Goal: Task Accomplishment & Management: Use online tool/utility

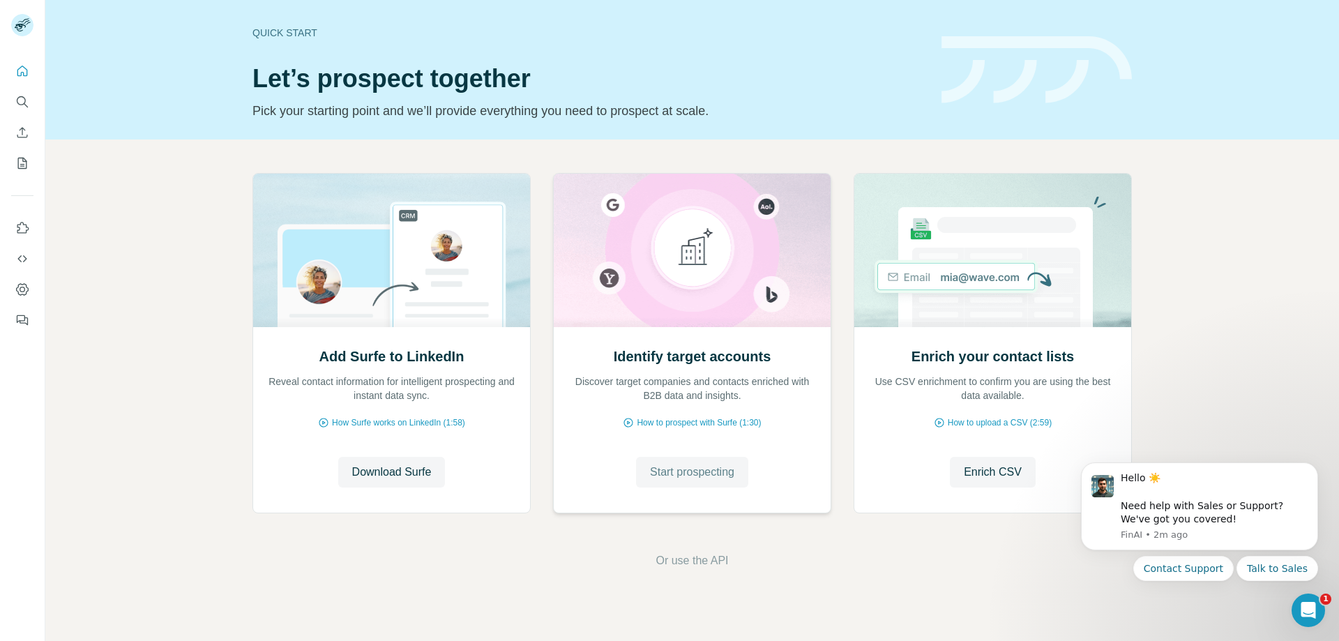
click at [692, 476] on span "Start prospecting" at bounding box center [692, 472] width 84 height 17
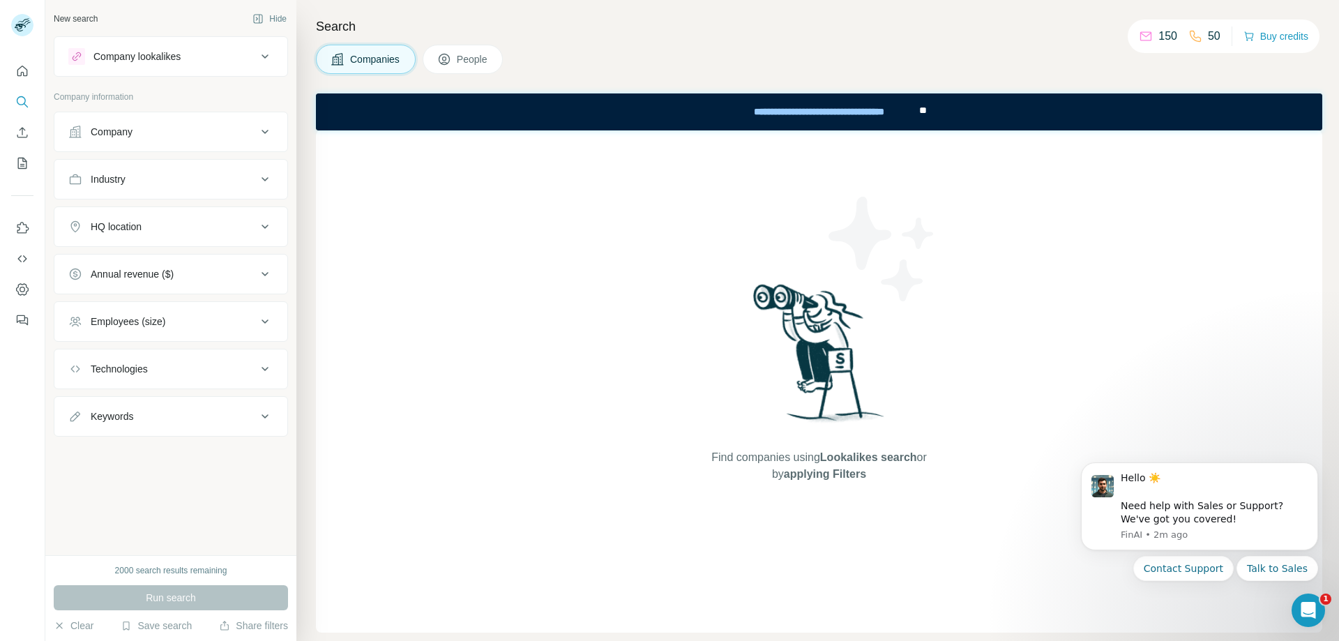
click at [469, 61] on span "People" at bounding box center [473, 59] width 32 height 14
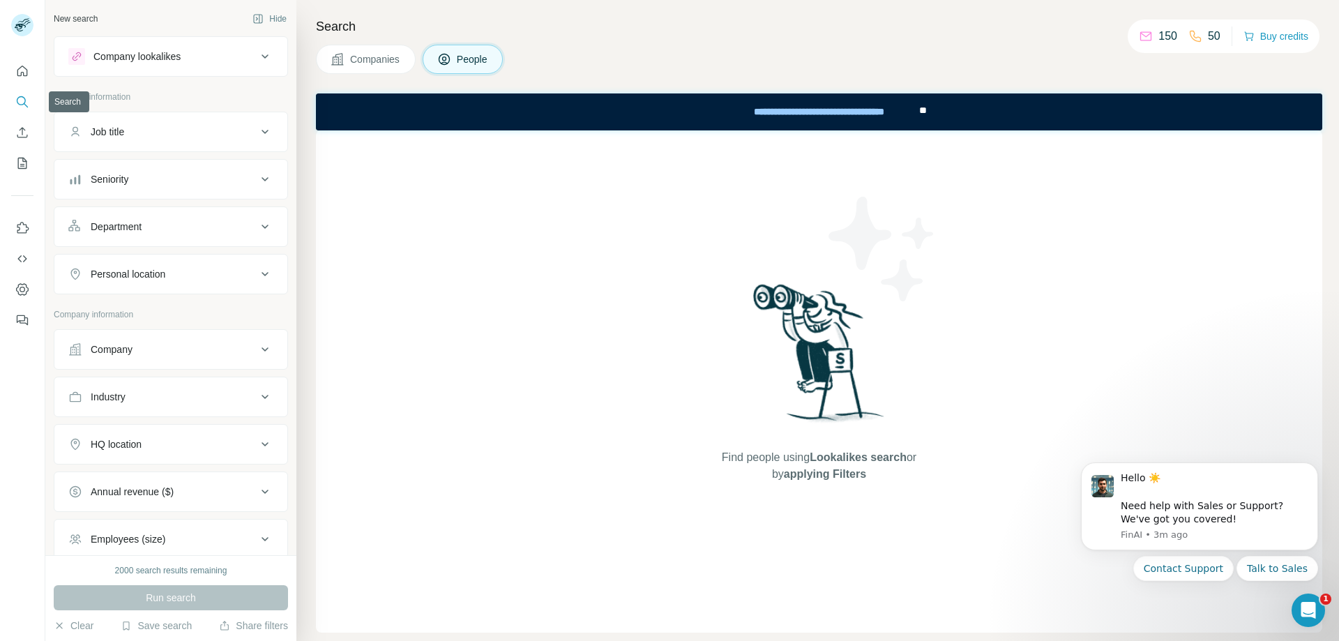
click at [20, 98] on icon "Search" at bounding box center [22, 102] width 14 height 14
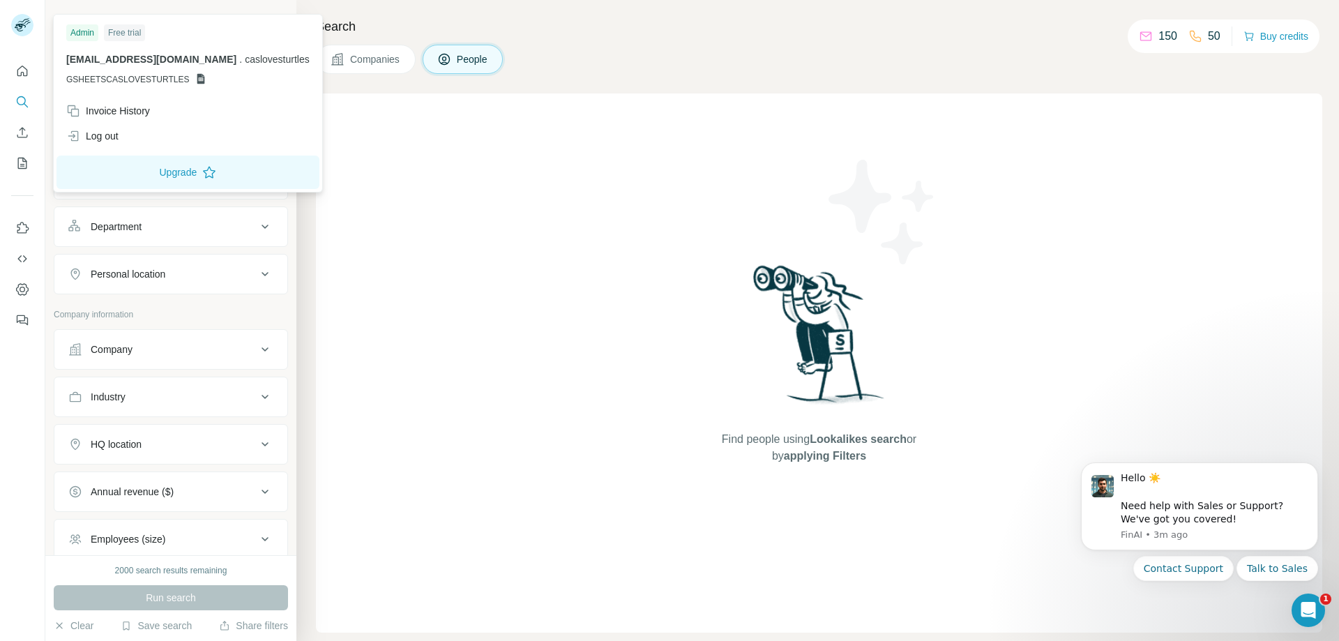
click at [126, 29] on div "Free trial" at bounding box center [124, 32] width 41 height 17
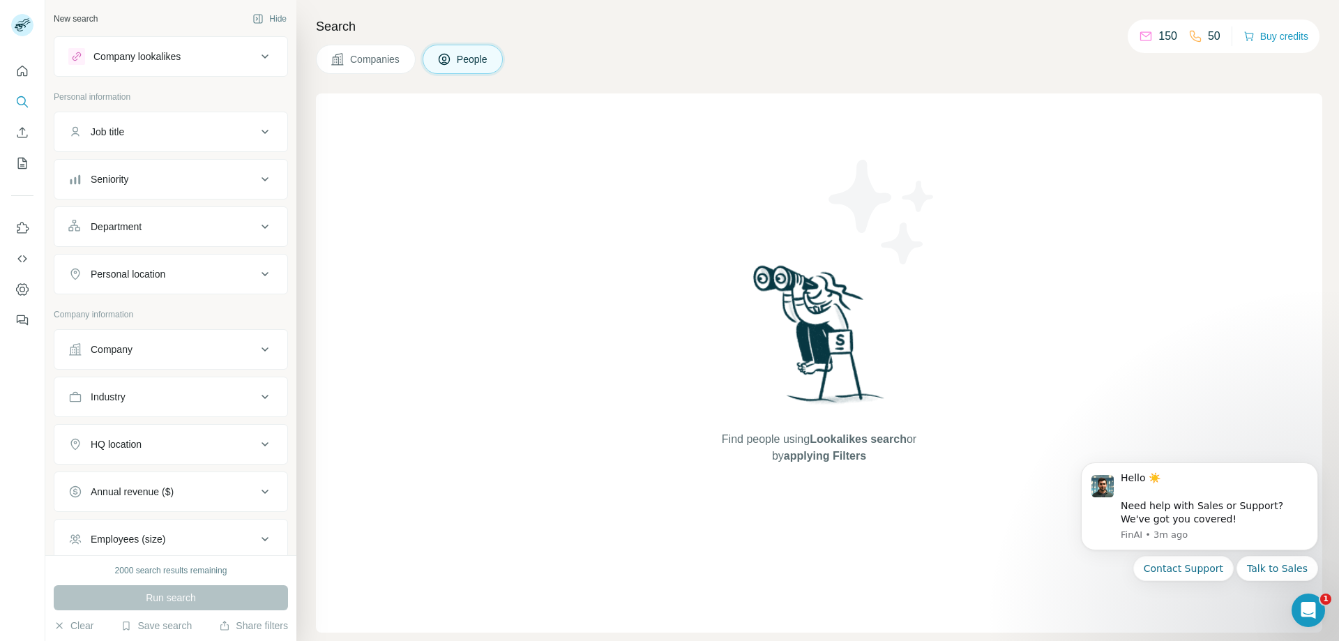
click at [199, 586] on div "Run search" at bounding box center [171, 597] width 234 height 25
click at [20, 97] on icon "Search" at bounding box center [21, 100] width 9 height 9
click at [20, 70] on icon "Quick start" at bounding box center [22, 71] width 14 height 14
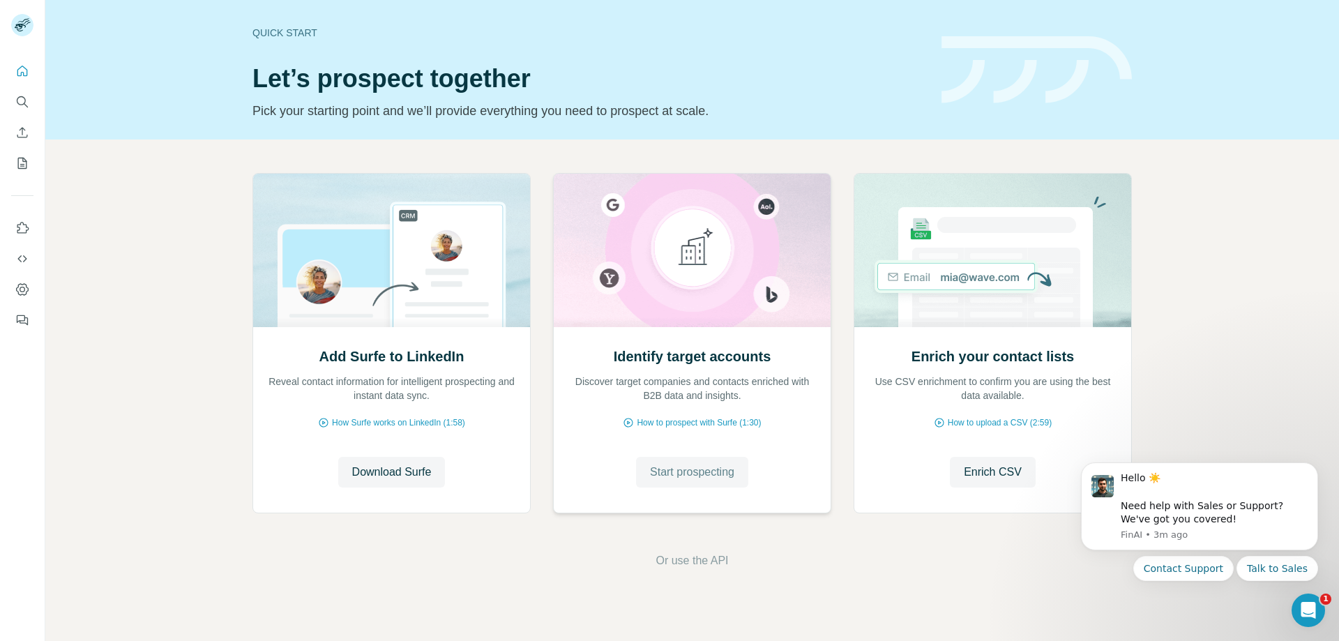
click at [689, 473] on span "Start prospecting" at bounding box center [692, 472] width 84 height 17
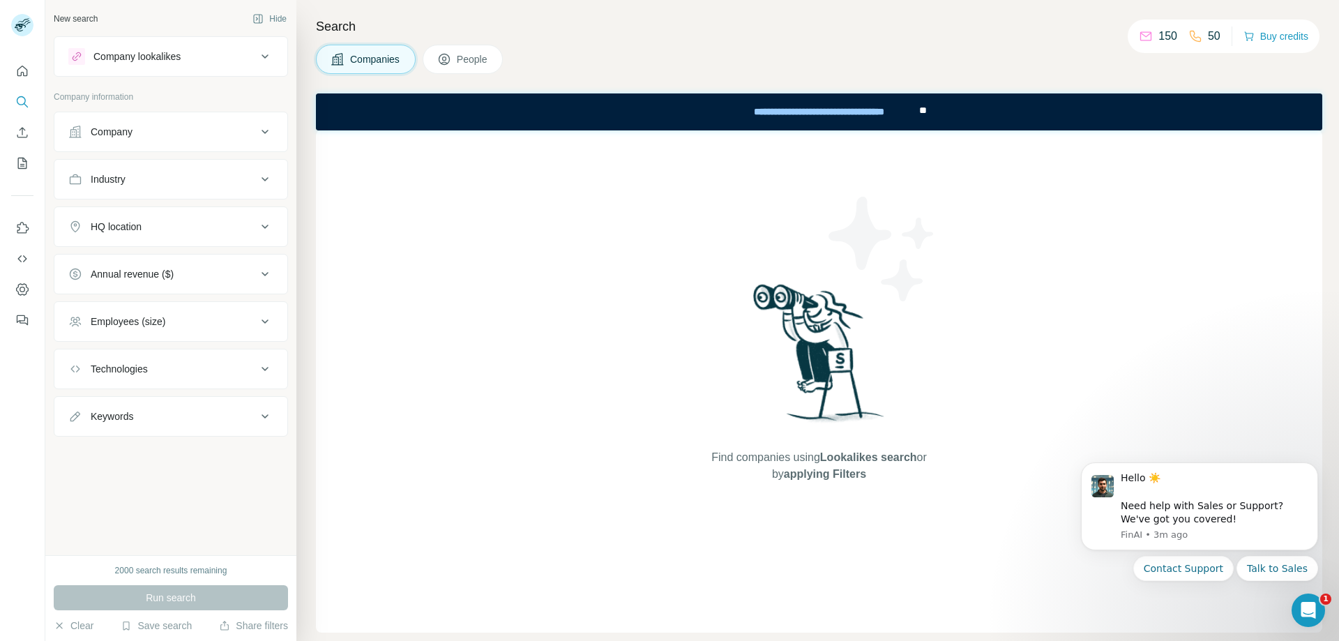
click at [82, 15] on div "New search" at bounding box center [76, 19] width 44 height 13
click at [454, 56] on button "People" at bounding box center [463, 59] width 81 height 29
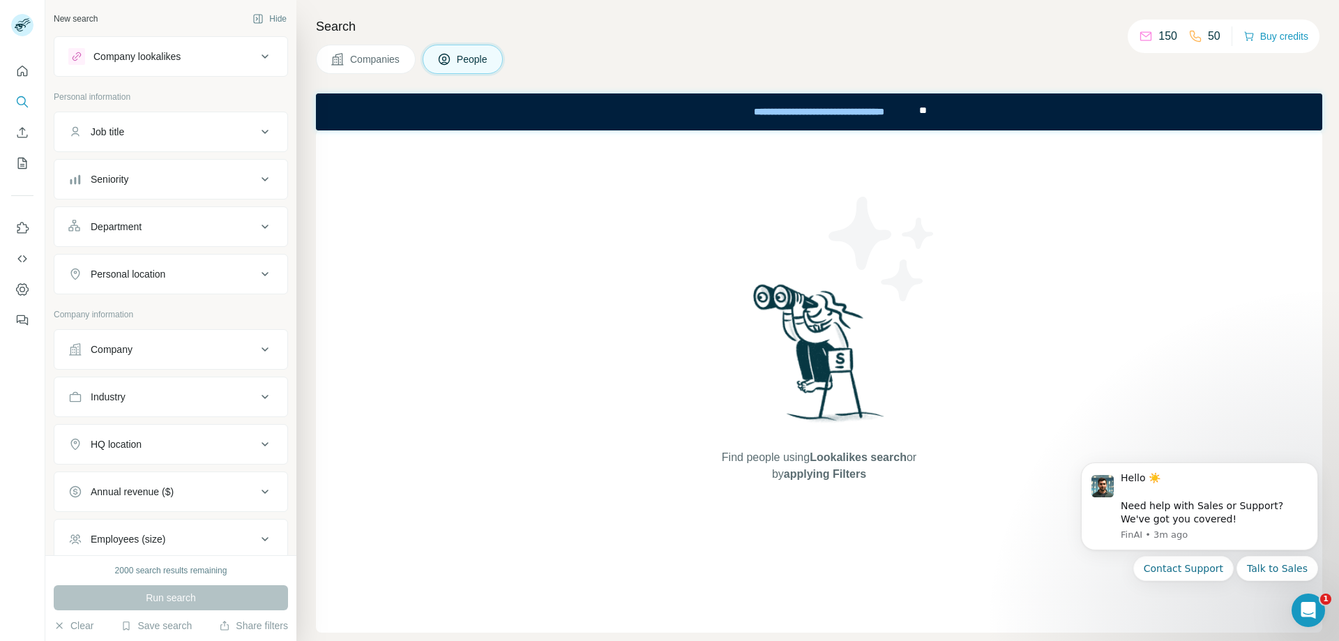
scroll to position [238, 0]
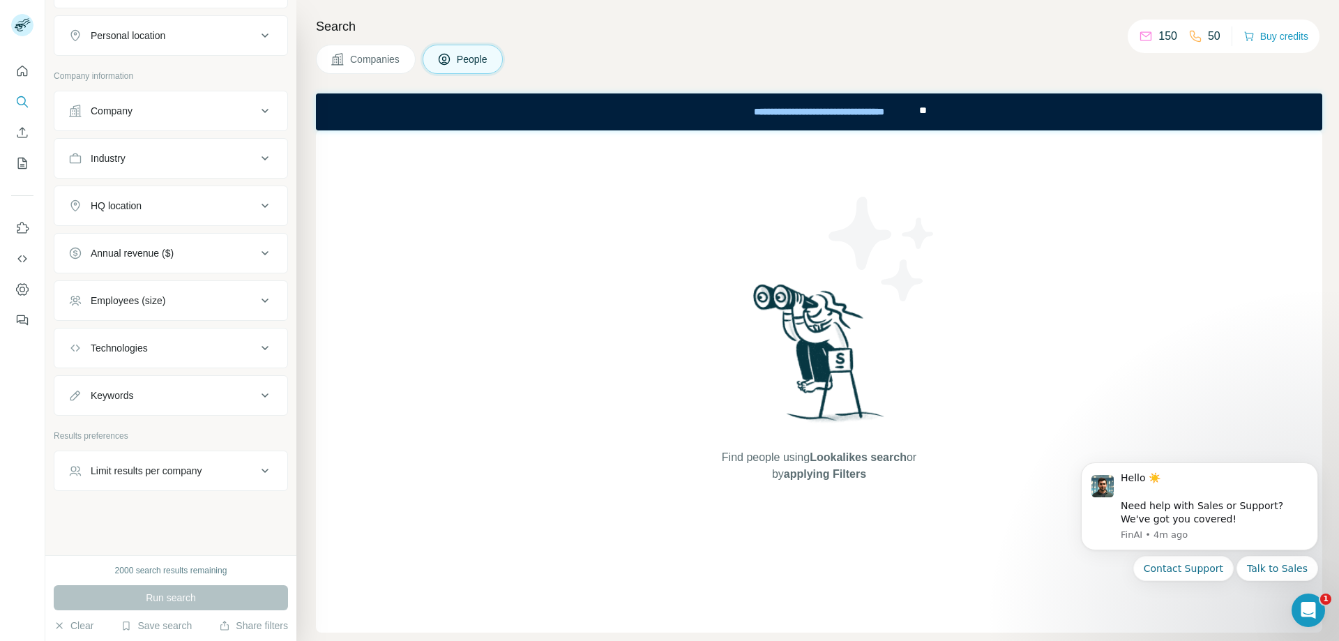
click at [450, 64] on icon at bounding box center [444, 59] width 14 height 14
click at [257, 34] on icon at bounding box center [265, 35] width 17 height 17
click at [257, 393] on icon at bounding box center [265, 395] width 17 height 17
click at [101, 429] on input "text" at bounding box center [156, 430] width 177 height 25
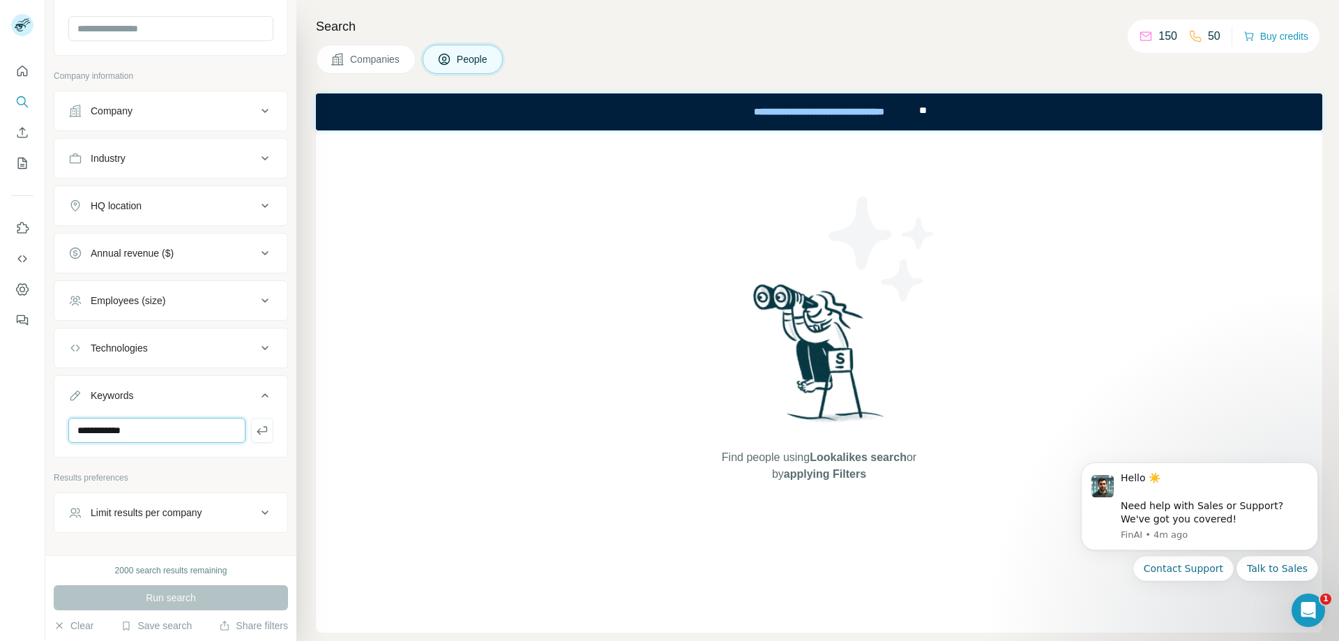
type input "**********"
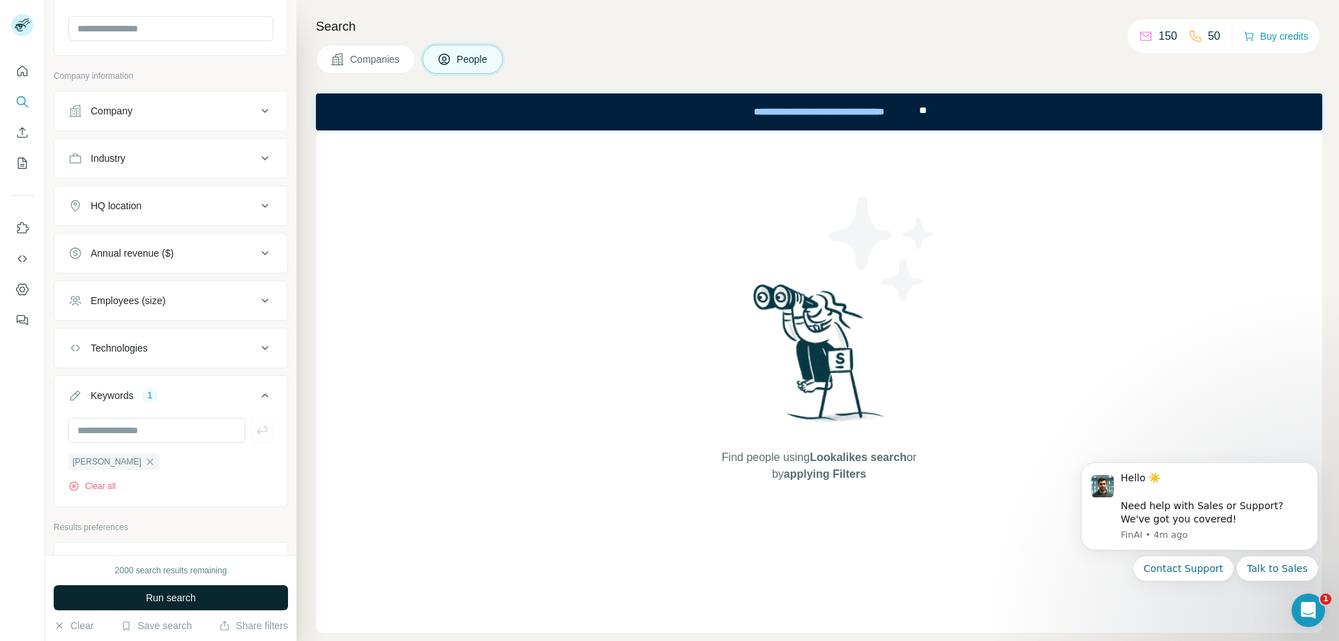
click at [163, 601] on span "Run search" at bounding box center [171, 598] width 50 height 14
click at [207, 112] on div "Company" at bounding box center [162, 111] width 188 height 14
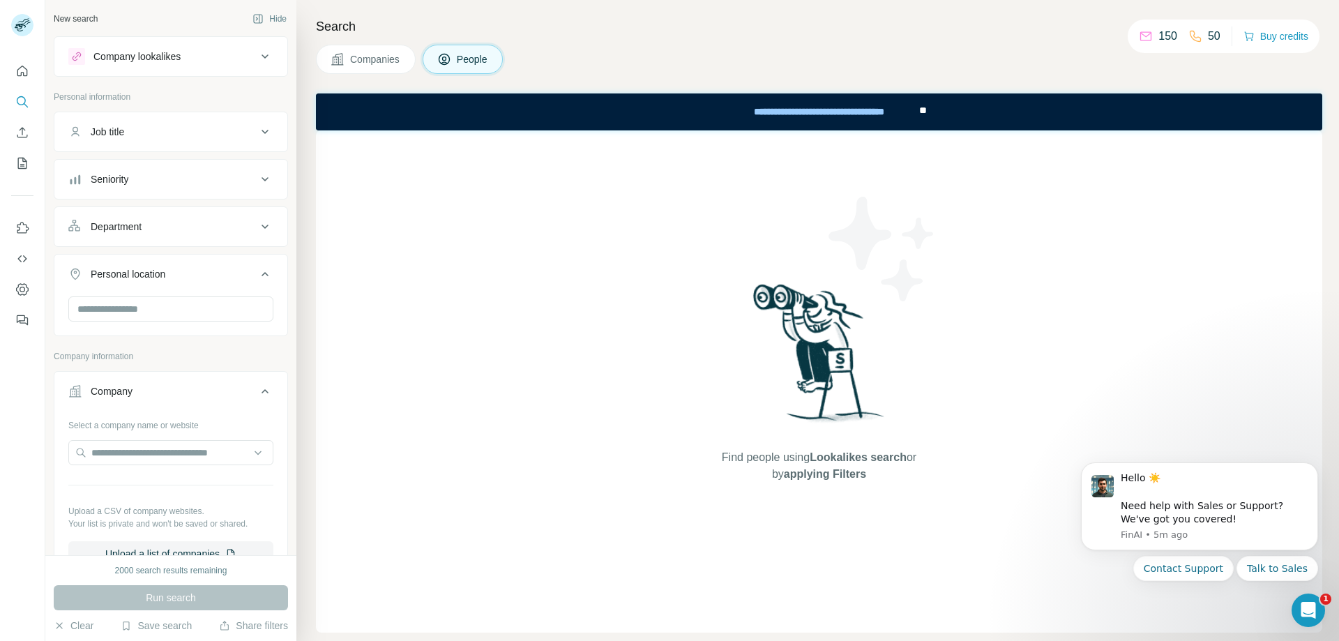
click at [257, 56] on icon at bounding box center [265, 56] width 17 height 17
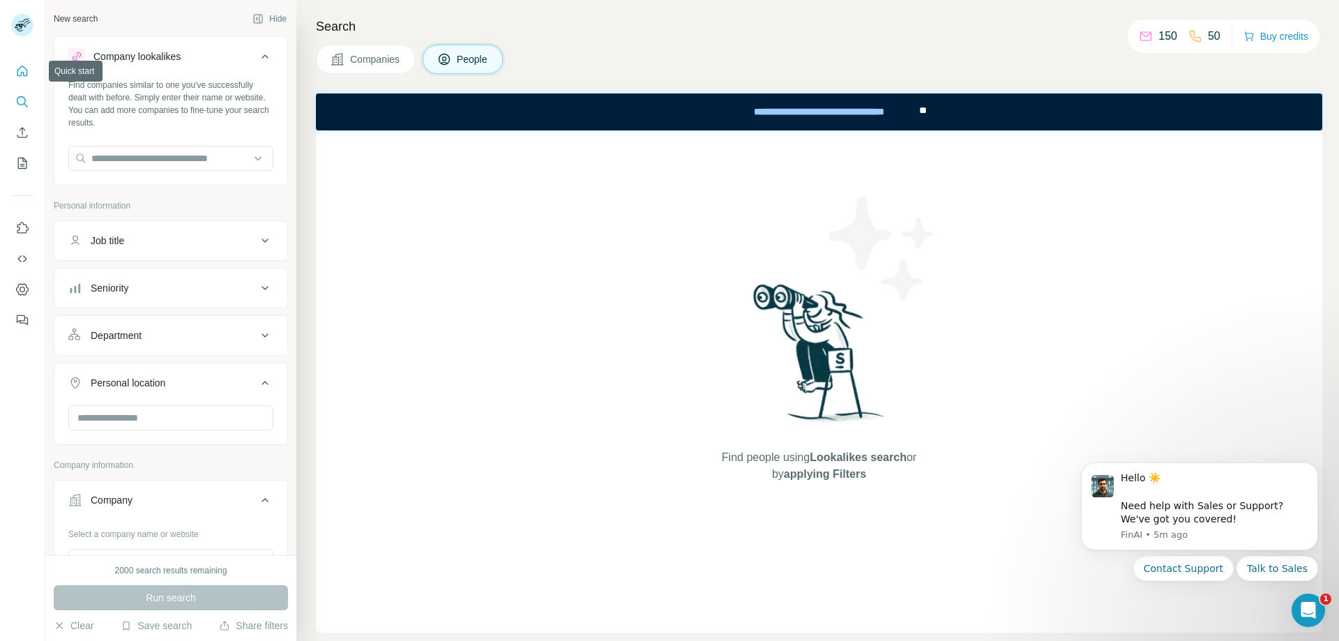
click at [22, 70] on icon "Quick start" at bounding box center [22, 71] width 14 height 14
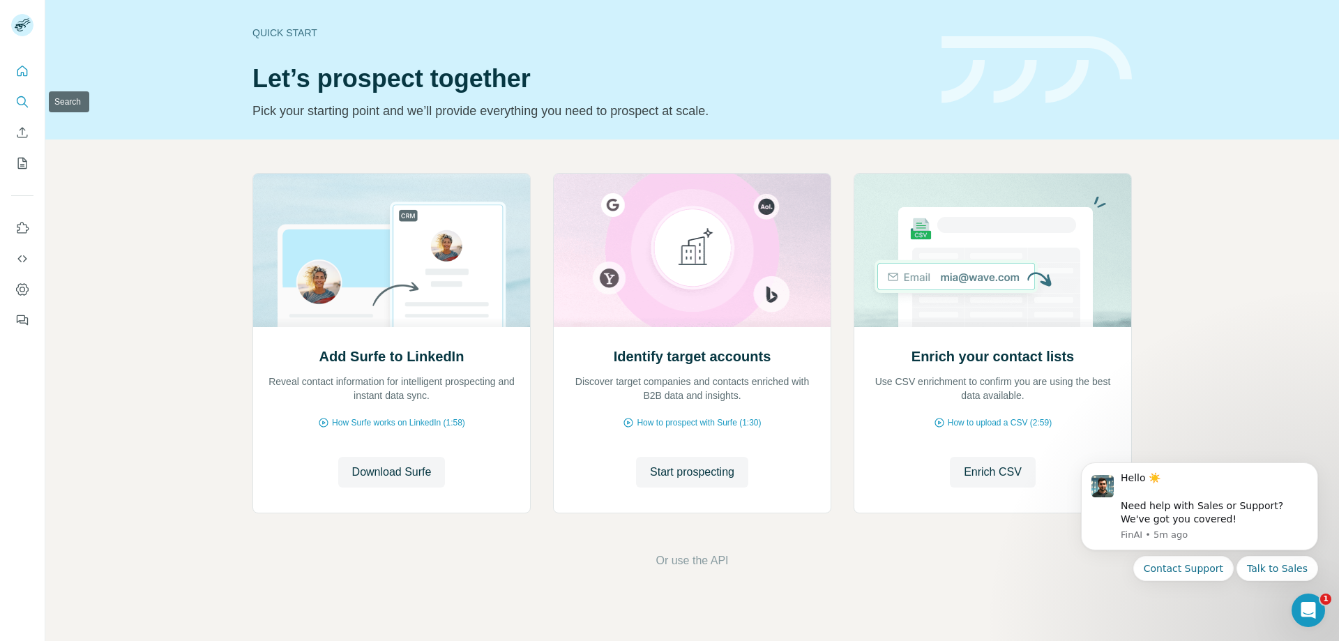
click at [27, 100] on icon "Search" at bounding box center [22, 102] width 14 height 14
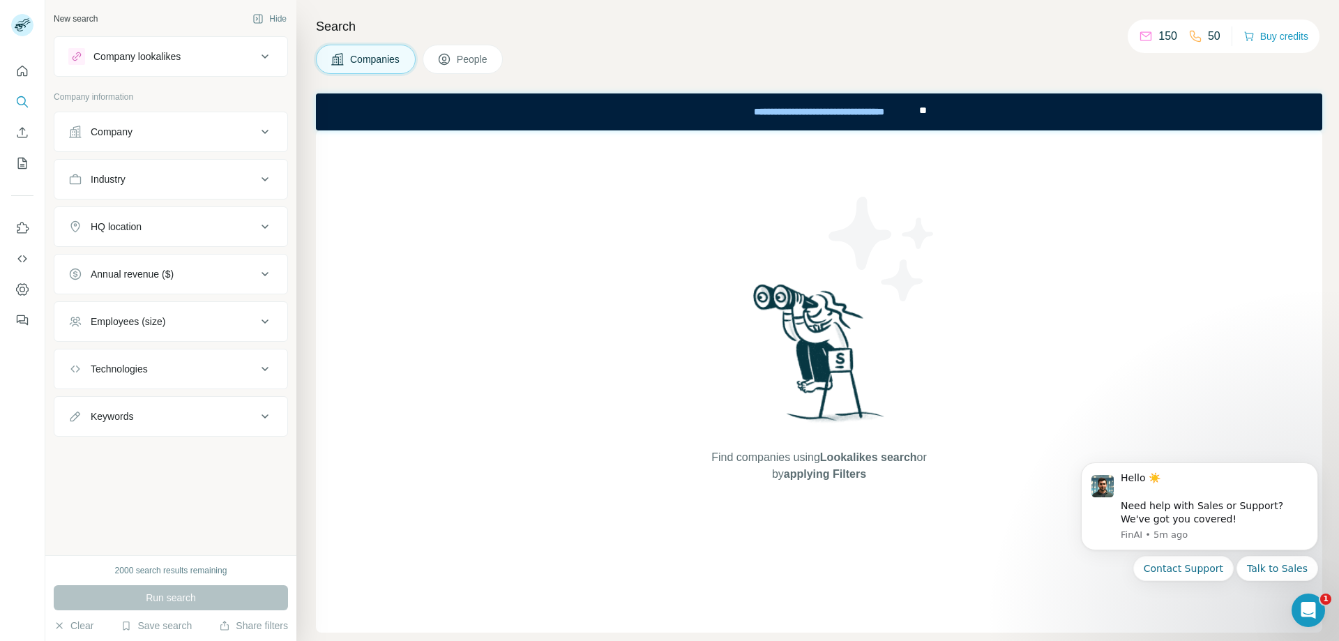
click at [446, 56] on icon at bounding box center [444, 59] width 14 height 14
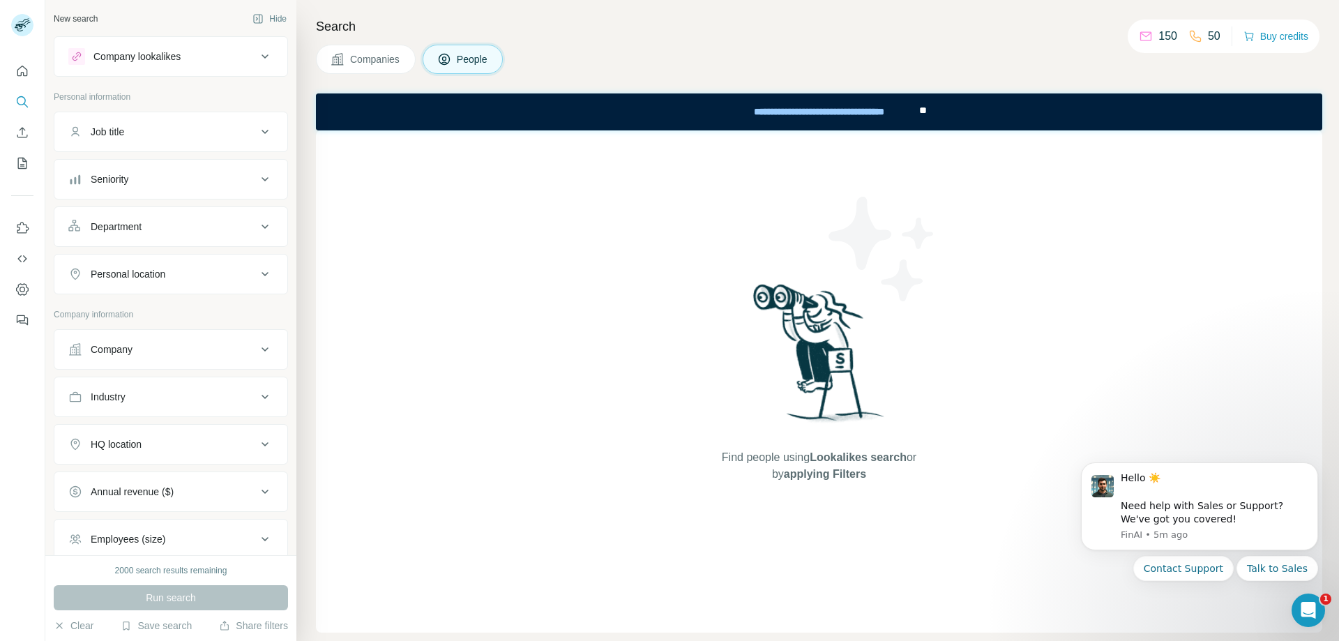
click at [356, 58] on span "Companies" at bounding box center [375, 59] width 51 height 14
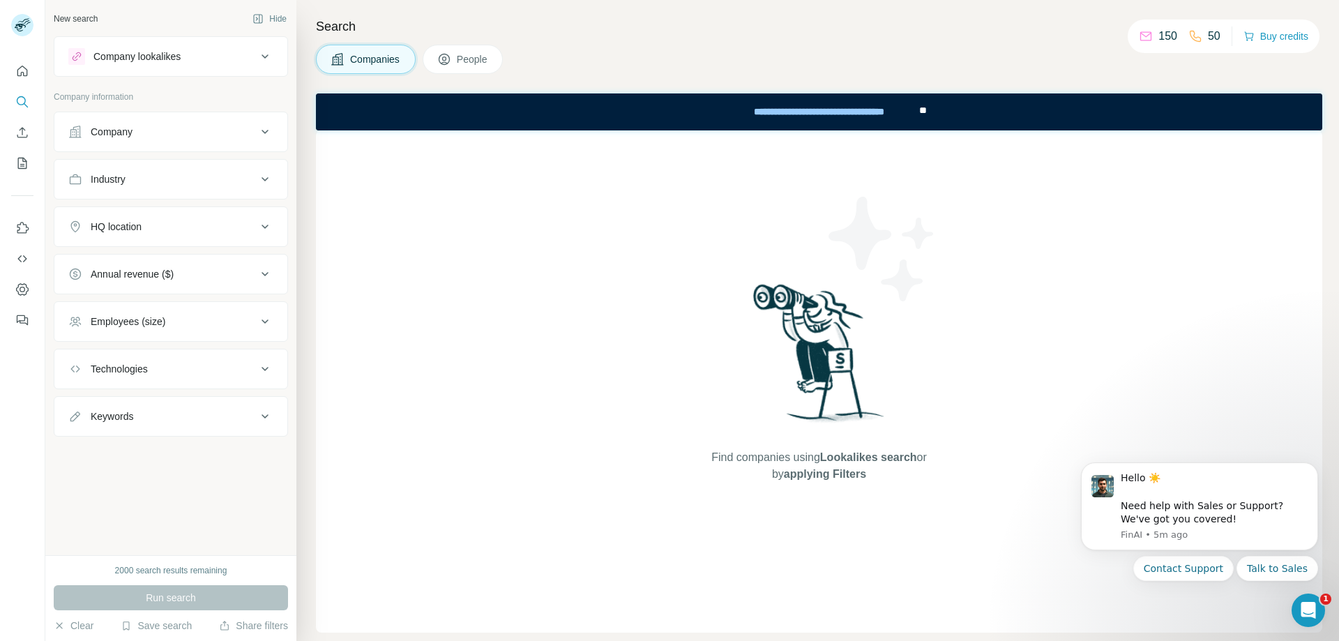
click at [459, 60] on span "People" at bounding box center [473, 59] width 32 height 14
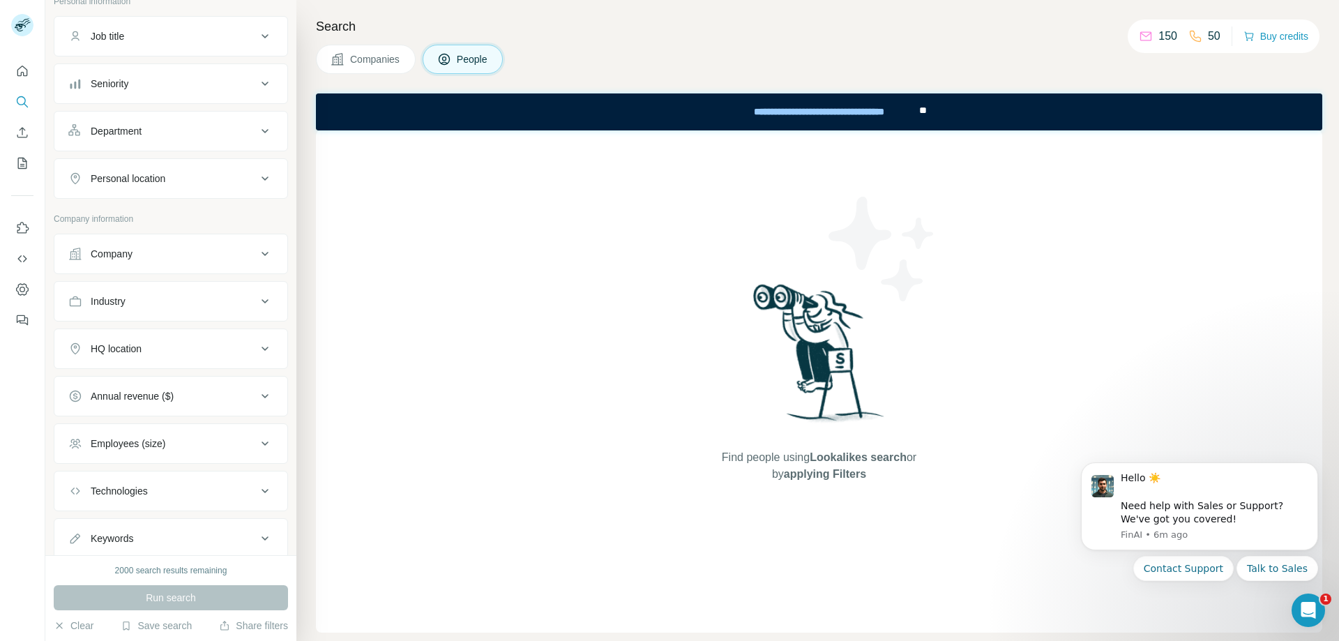
scroll to position [139, 0]
click at [257, 139] on icon at bounding box center [265, 134] width 17 height 17
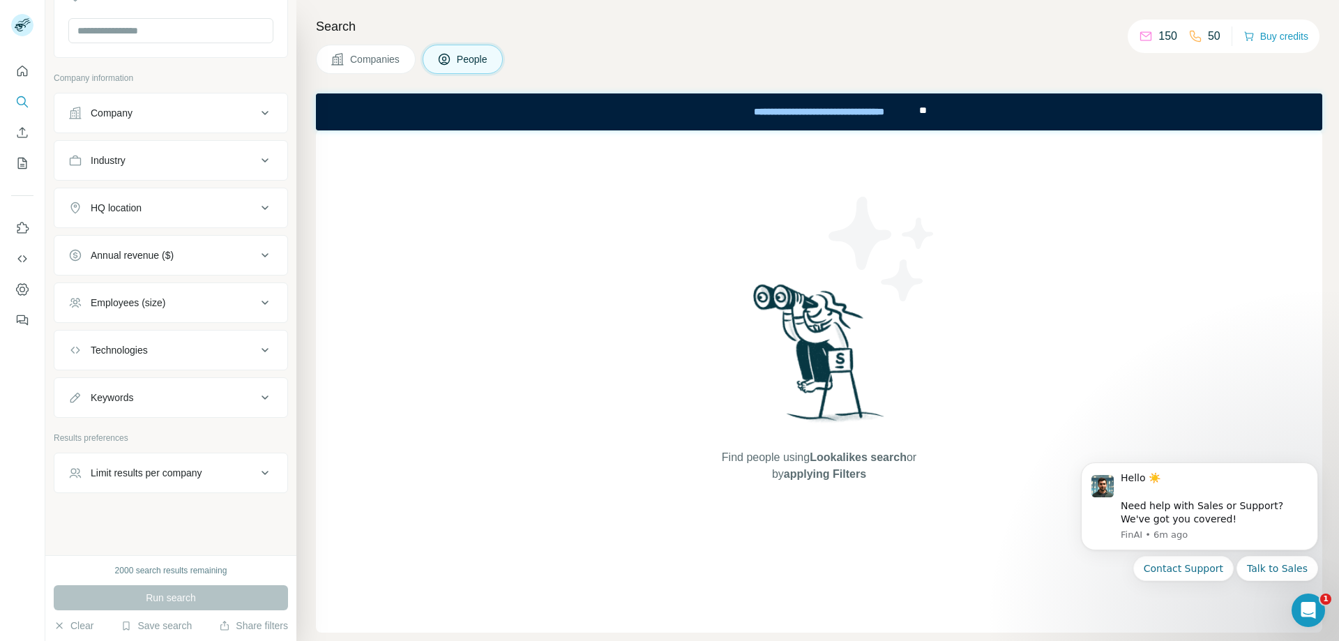
scroll to position [279, 0]
click at [257, 477] on icon at bounding box center [265, 472] width 17 height 17
click at [279, 478] on div "New search Hide Company lookalikes Personal information Job title Seniority Dep…" at bounding box center [170, 277] width 251 height 555
click at [22, 287] on icon "Dashboard" at bounding box center [23, 290] width 6 height 6
click at [86, 623] on button "Clear" at bounding box center [74, 625] width 40 height 14
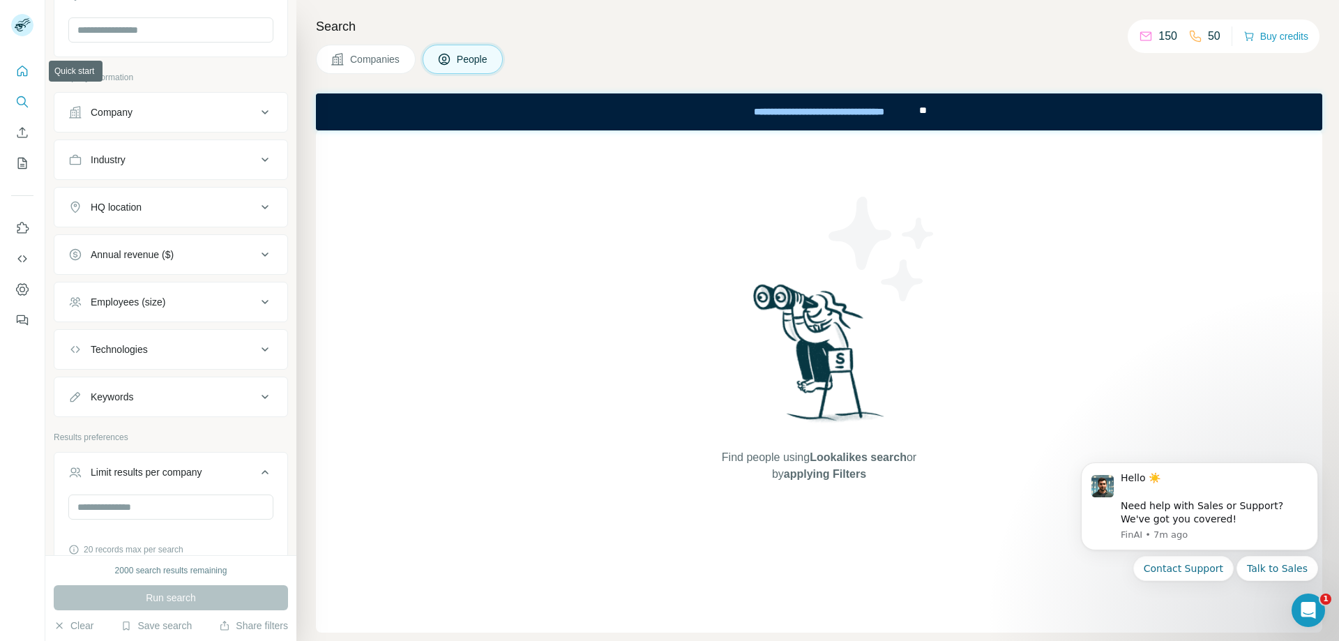
click at [20, 76] on icon "Quick start" at bounding box center [22, 71] width 10 height 10
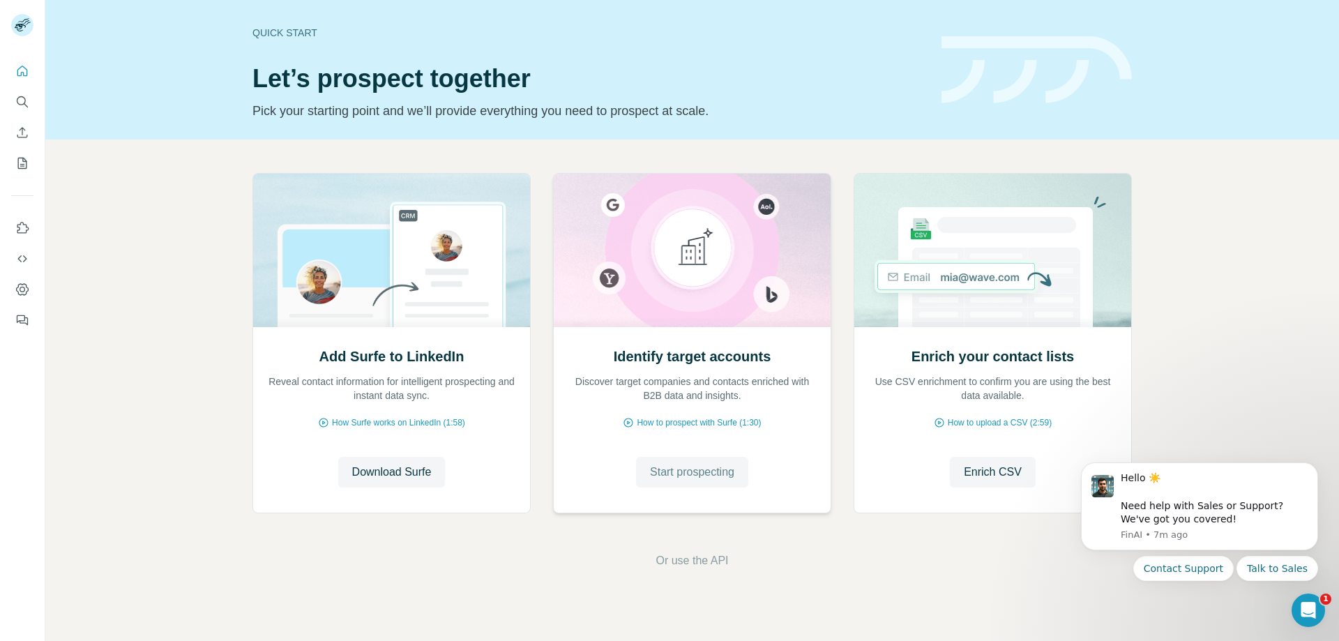
click at [701, 478] on span "Start prospecting" at bounding box center [692, 472] width 84 height 17
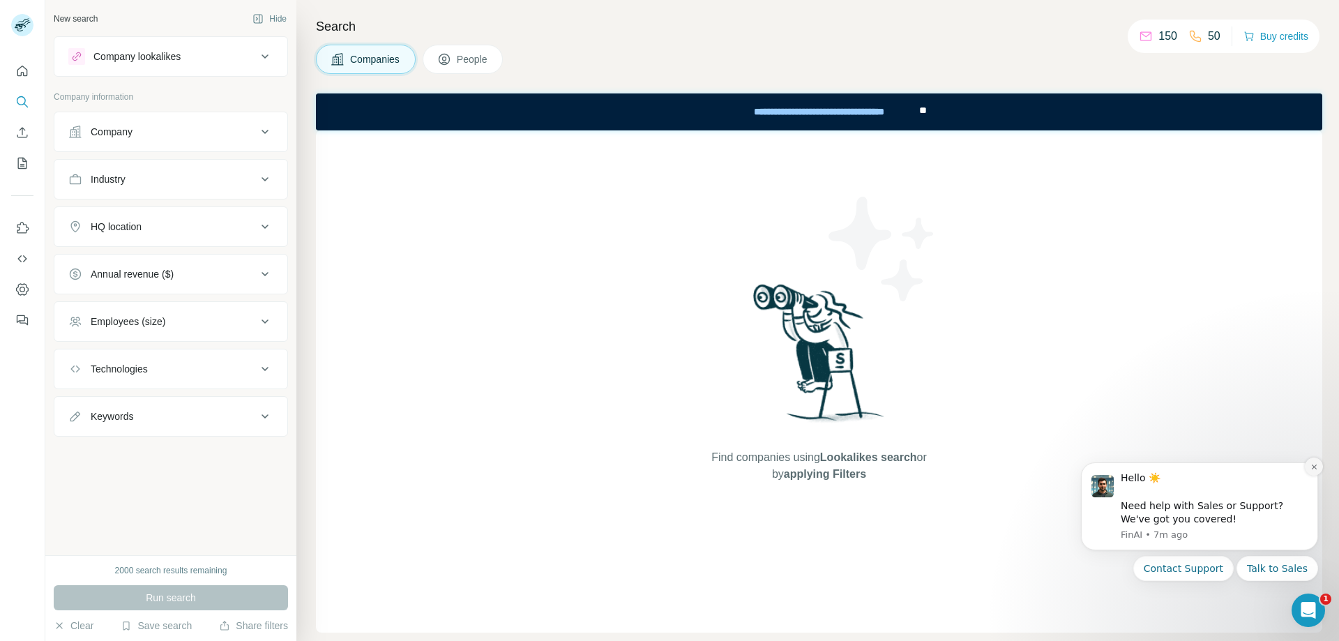
click at [1311, 468] on icon "Dismiss notification" at bounding box center [1314, 467] width 8 height 8
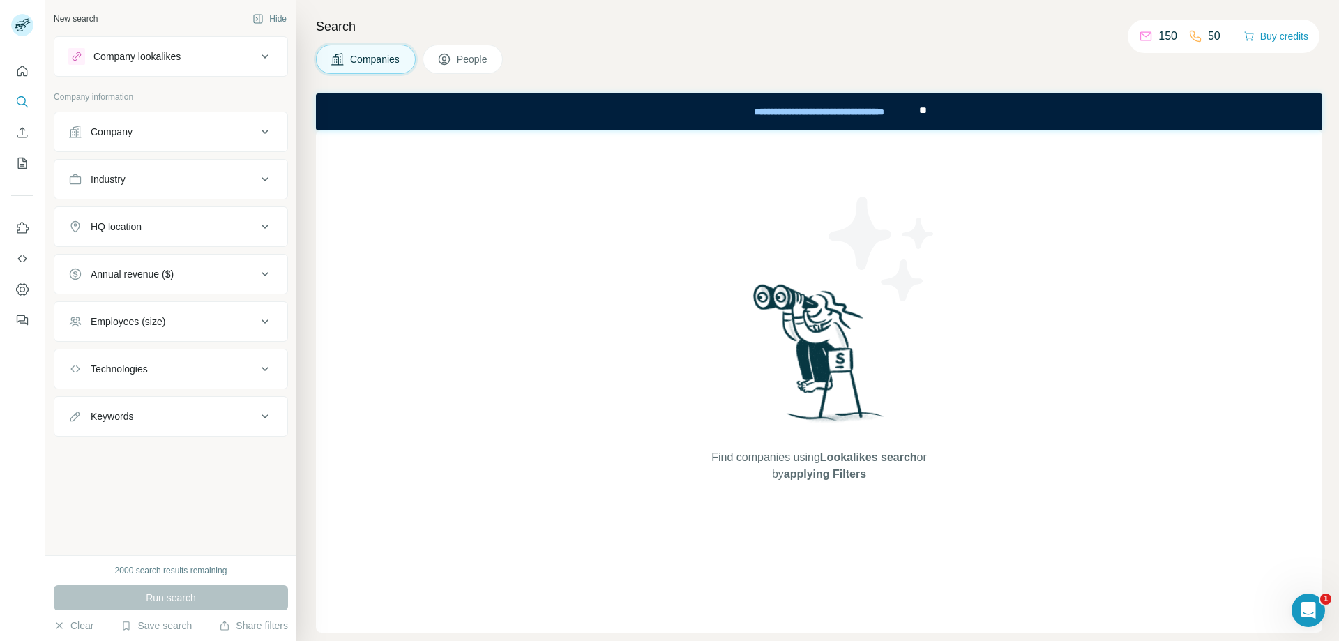
click at [918, 507] on div "Find companies using Lookalikes search or by applying Filters" at bounding box center [819, 381] width 251 height 502
click at [469, 64] on span "People" at bounding box center [473, 59] width 32 height 14
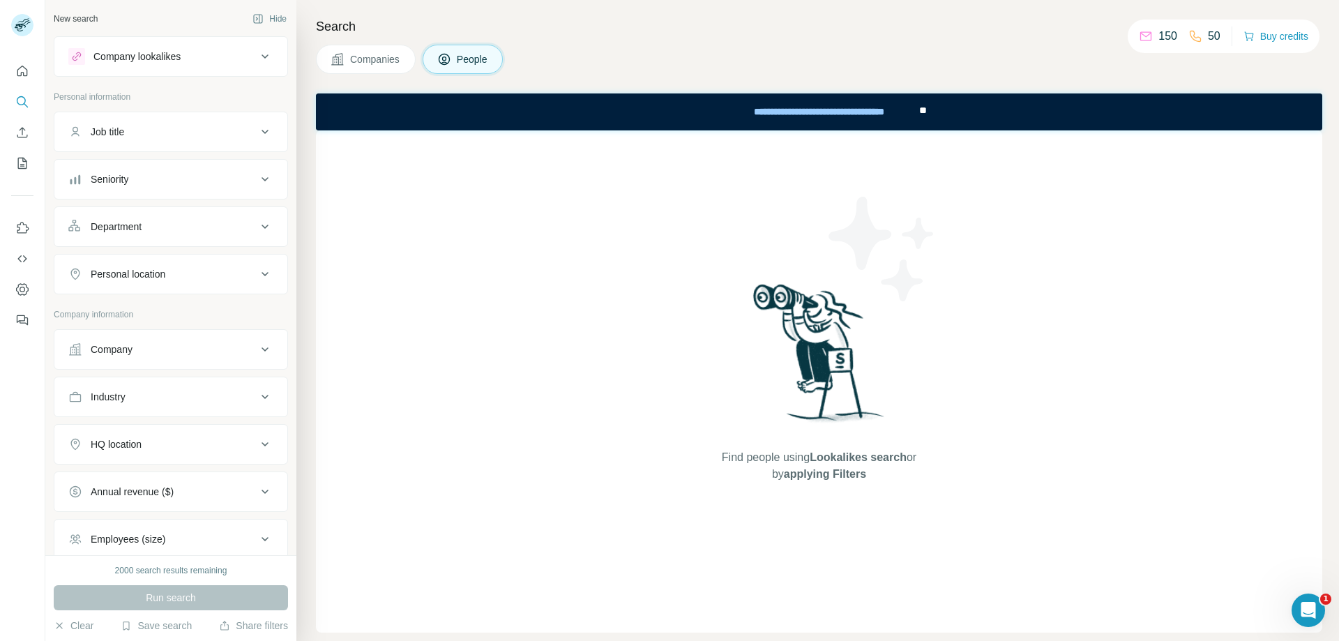
click at [889, 455] on span "Lookalikes search" at bounding box center [857, 457] width 97 height 12
click at [257, 57] on icon at bounding box center [265, 56] width 17 height 17
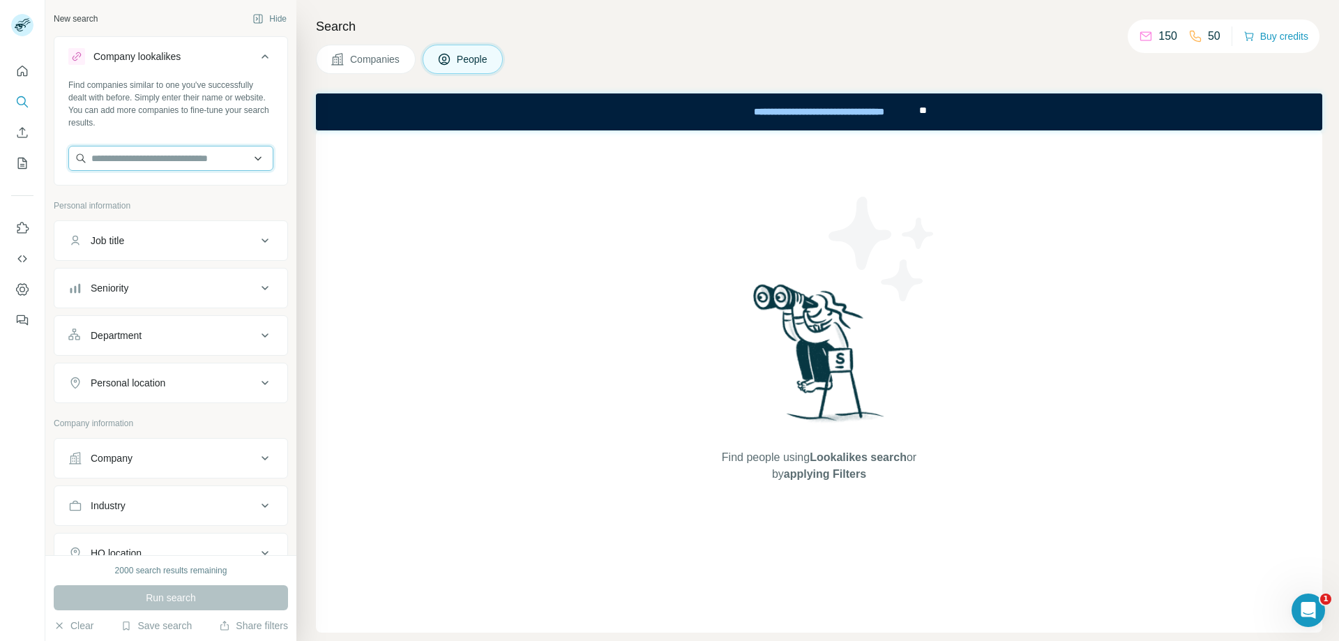
click at [144, 153] on input "text" at bounding box center [170, 158] width 205 height 25
type input "**********"
click at [174, 153] on input "**********" at bounding box center [170, 158] width 205 height 25
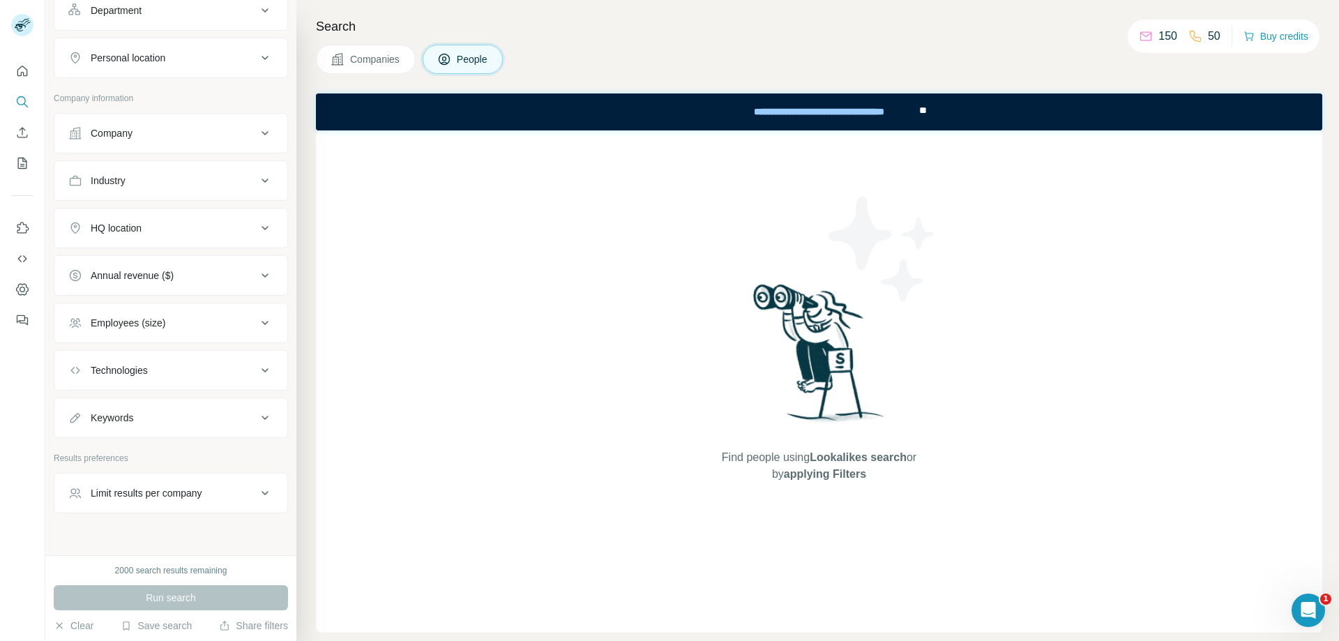
scroll to position [347, 0]
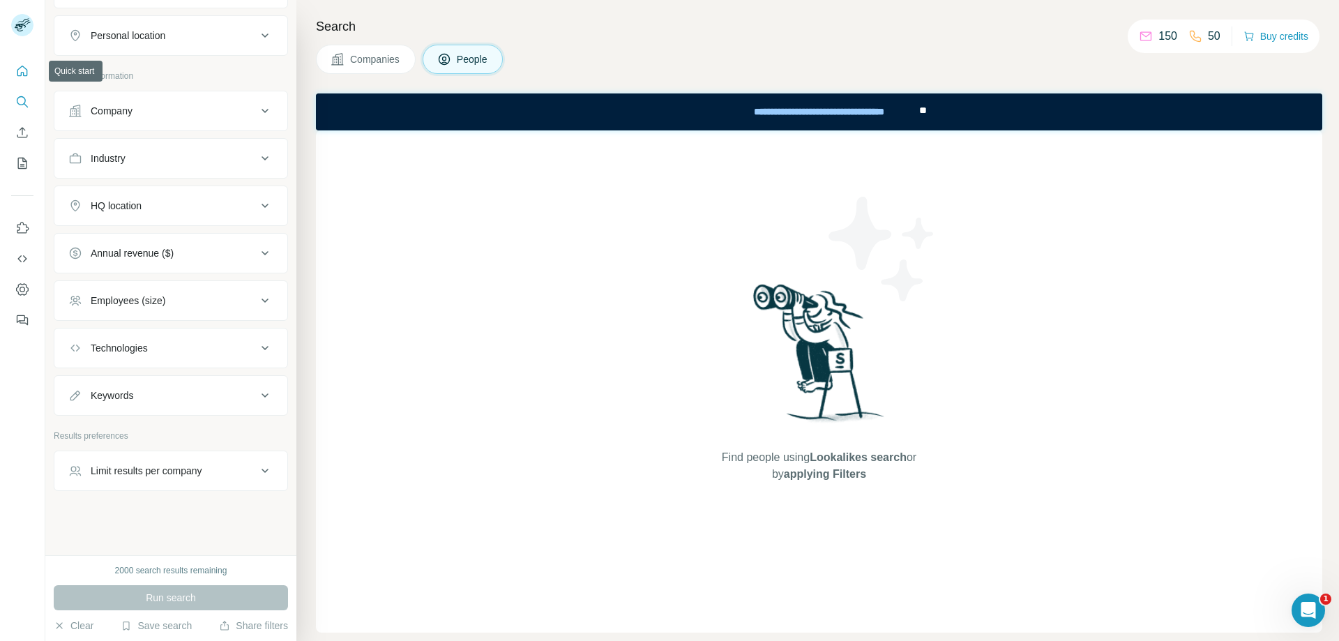
click at [21, 67] on icon "Quick start" at bounding box center [22, 71] width 10 height 10
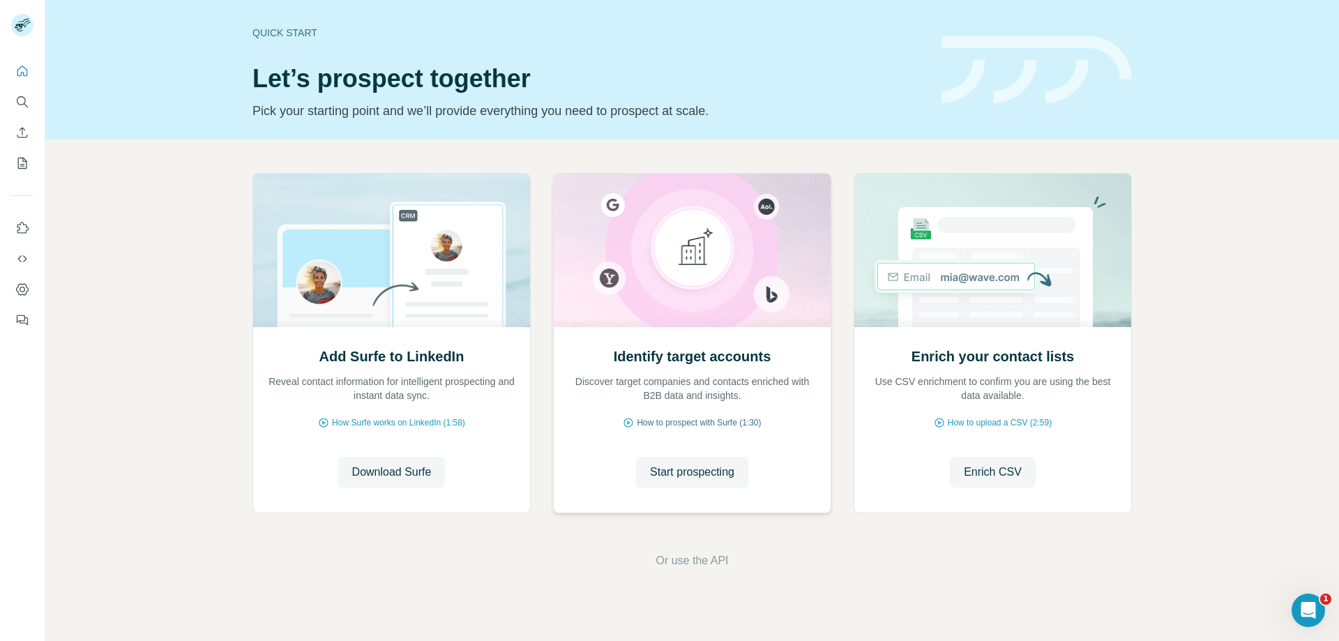
click at [701, 426] on span "How to prospect with Surfe (1:30)" at bounding box center [699, 422] width 124 height 13
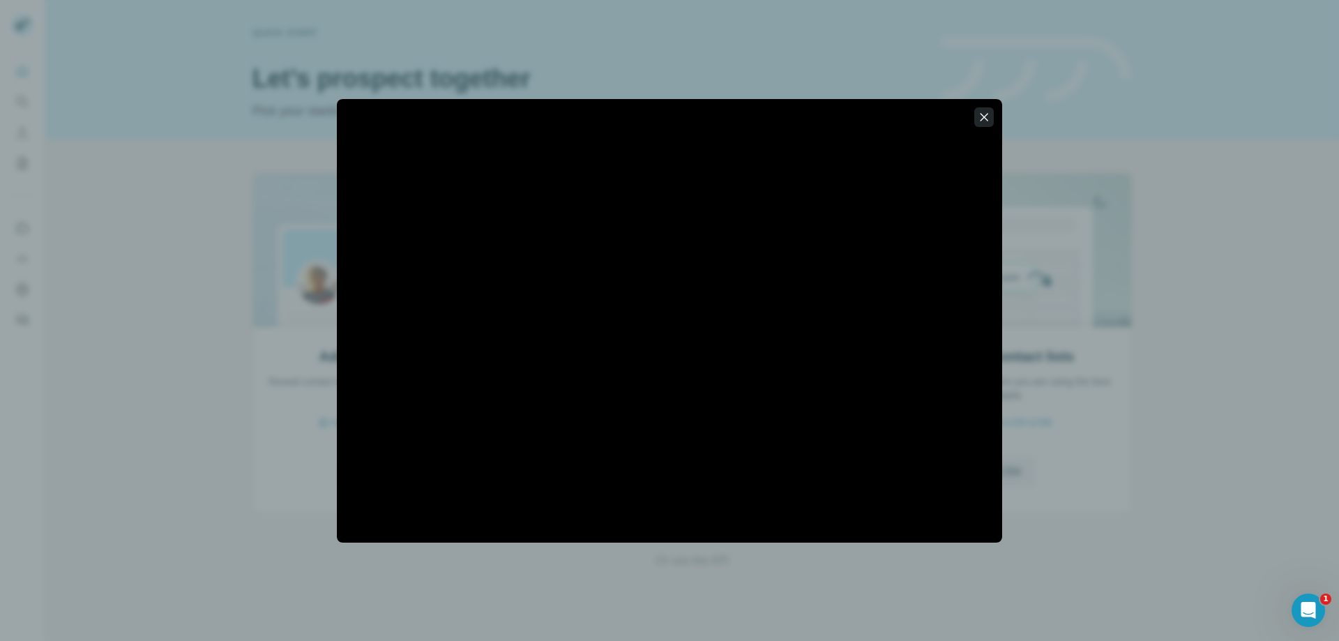
click at [988, 117] on icon "button" at bounding box center [984, 117] width 14 height 14
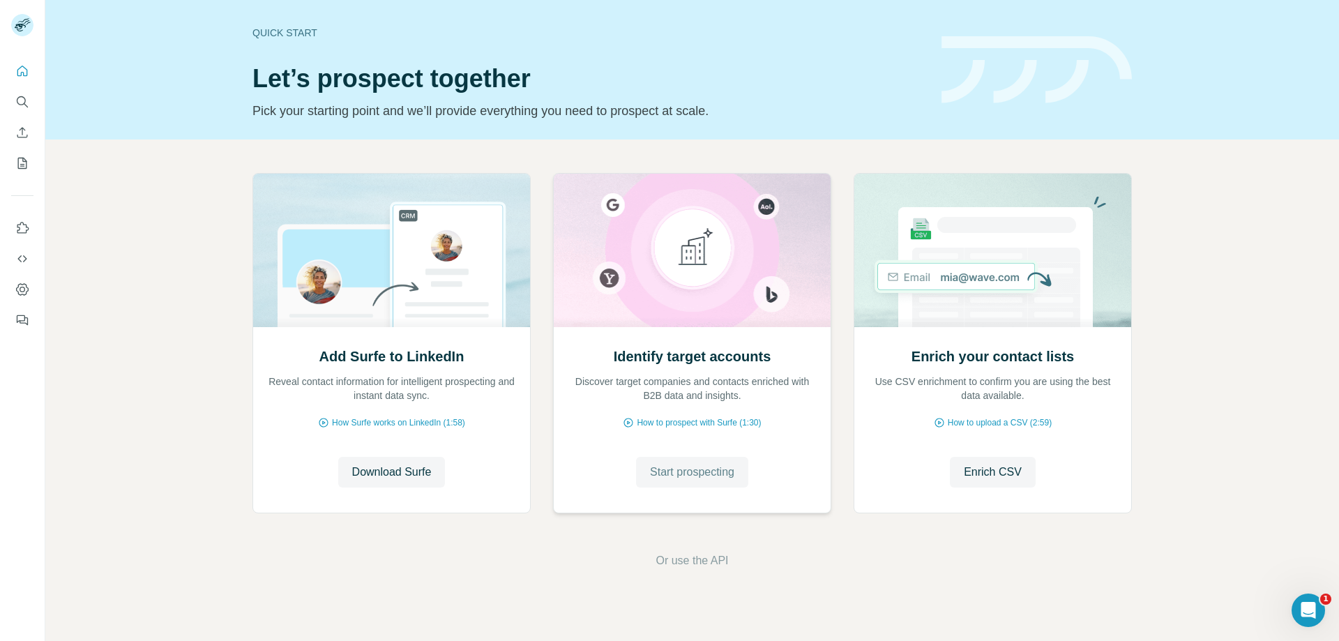
click at [685, 479] on span "Start prospecting" at bounding box center [692, 472] width 84 height 17
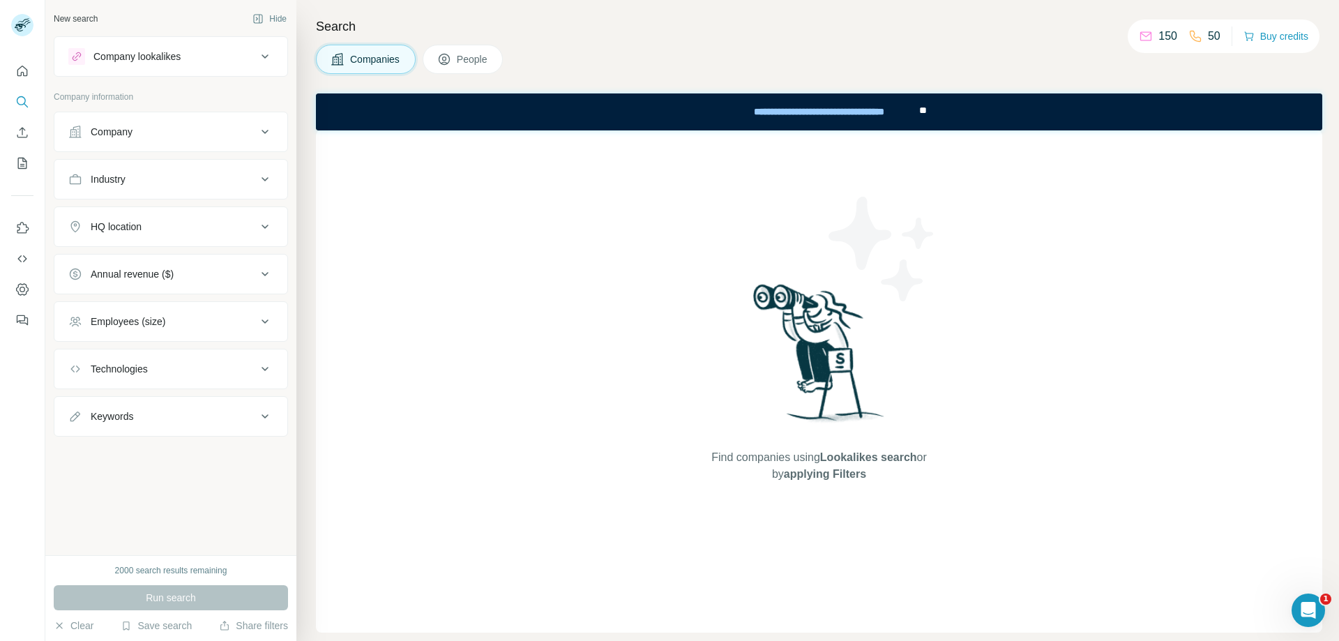
click at [478, 61] on span "People" at bounding box center [473, 59] width 32 height 14
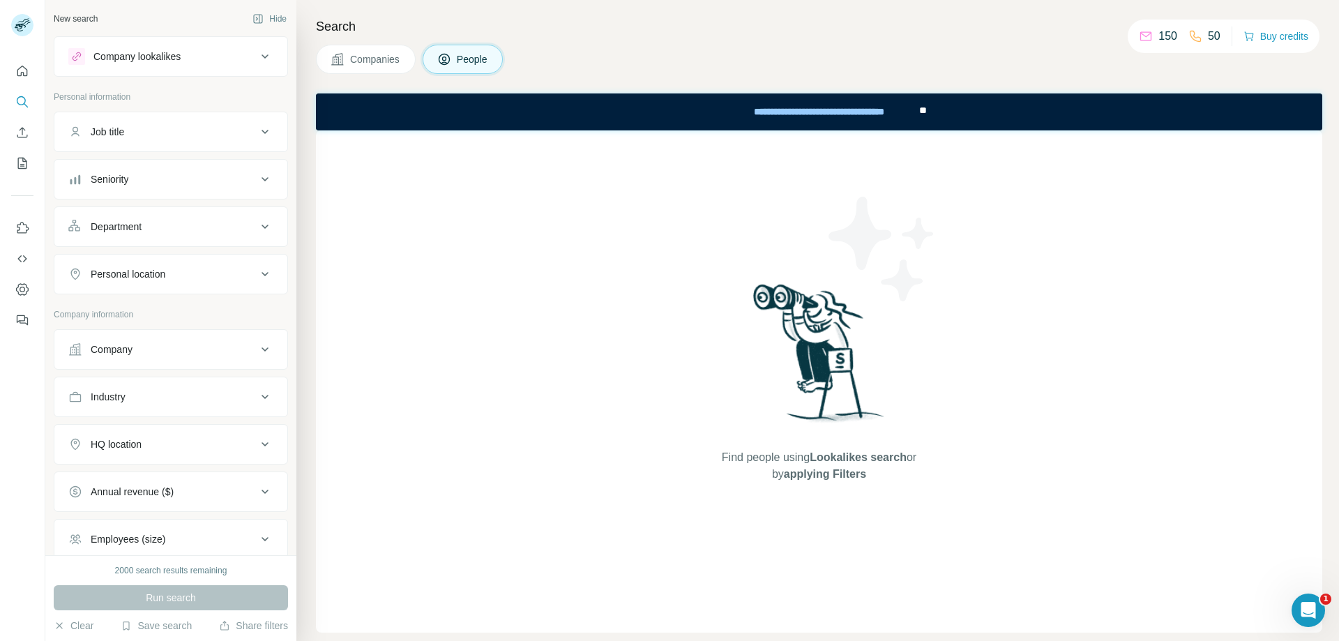
click at [241, 277] on div "Personal location" at bounding box center [162, 274] width 188 height 14
click at [118, 308] on input "text" at bounding box center [170, 308] width 205 height 25
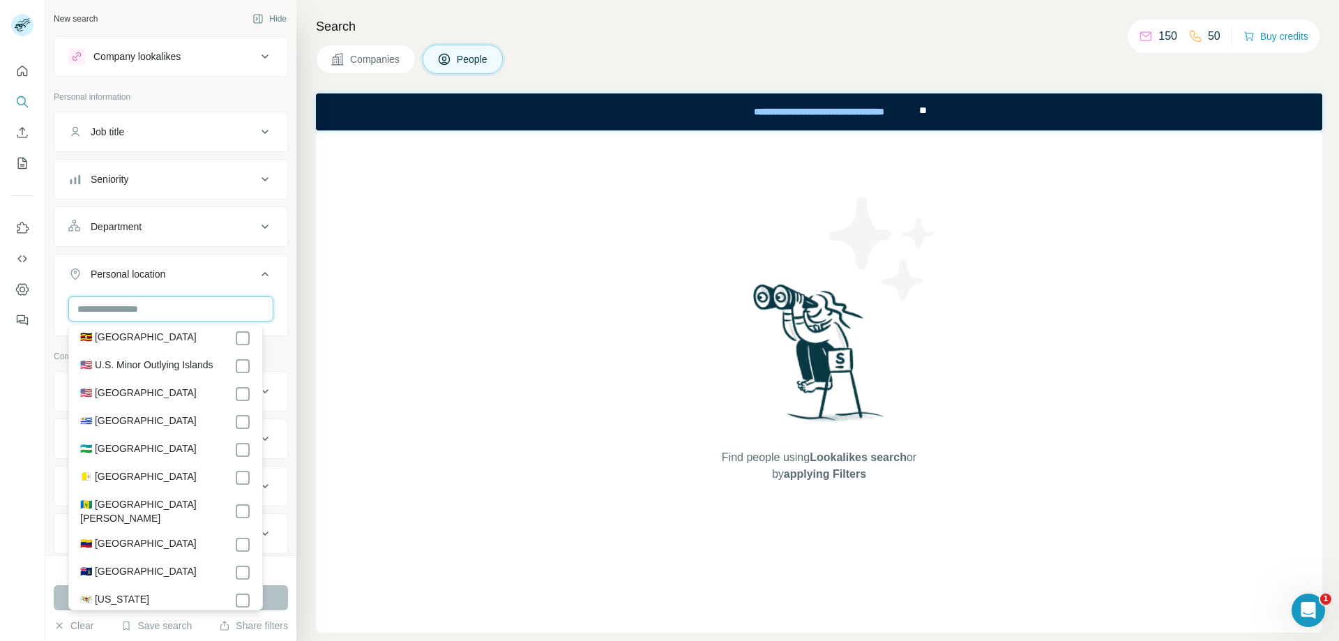
scroll to position [6479, 0]
click at [284, 192] on div "New search Hide Company lookalikes Personal information Job title Seniority Dep…" at bounding box center [170, 277] width 251 height 555
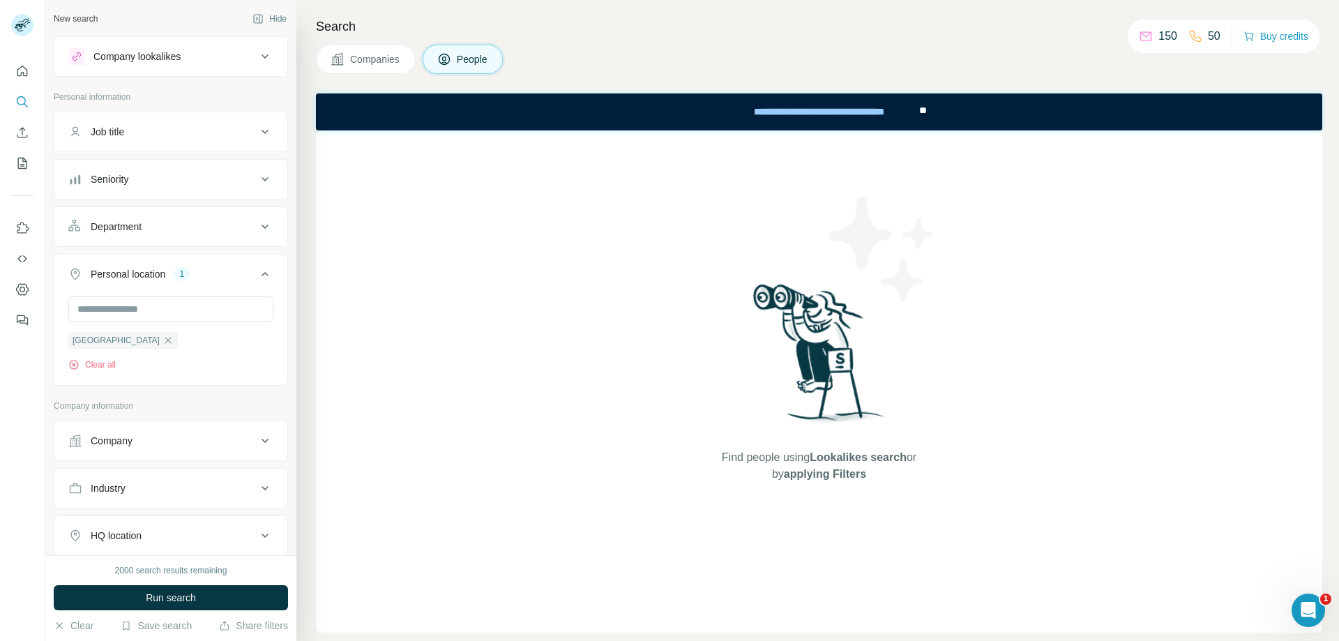
click at [257, 443] on icon at bounding box center [265, 440] width 17 height 17
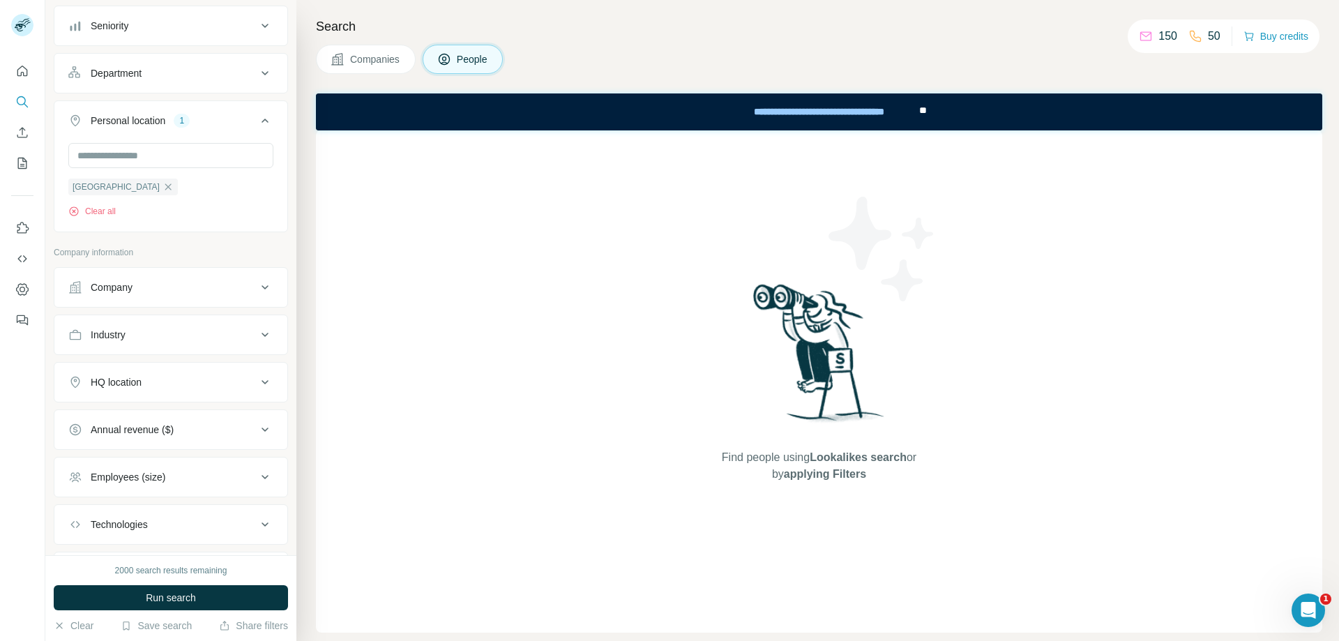
scroll to position [279, 0]
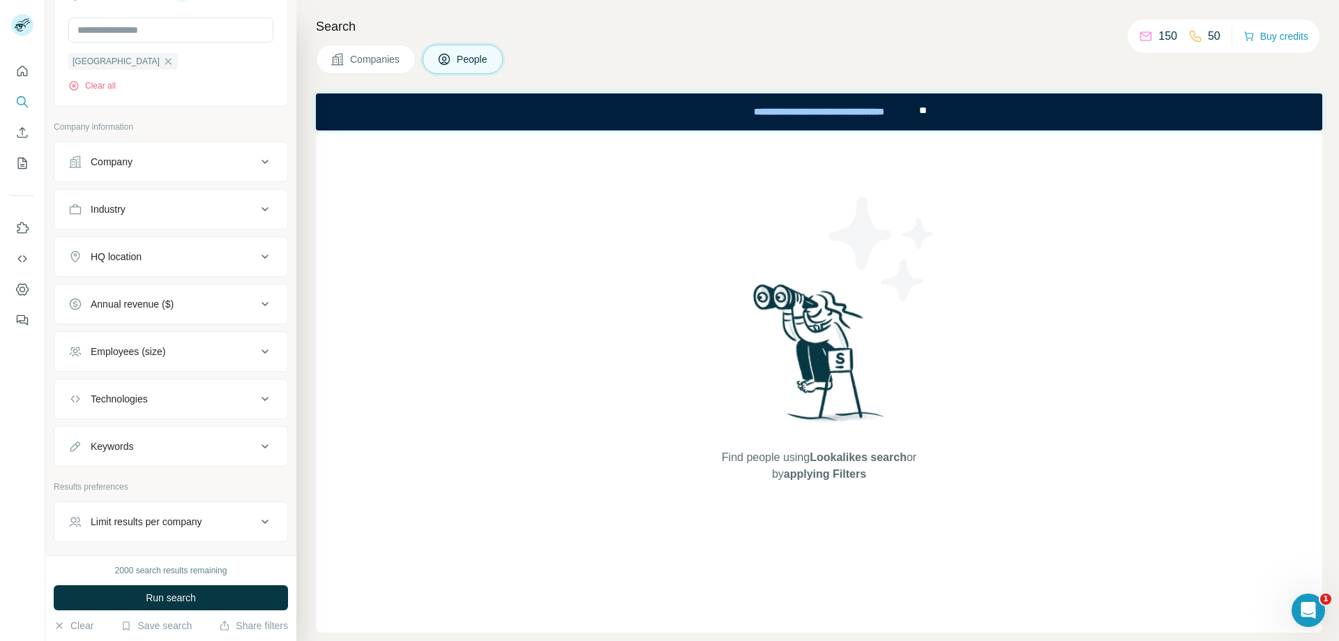
click at [257, 444] on icon at bounding box center [265, 446] width 17 height 17
click at [114, 484] on input "text" at bounding box center [156, 481] width 177 height 25
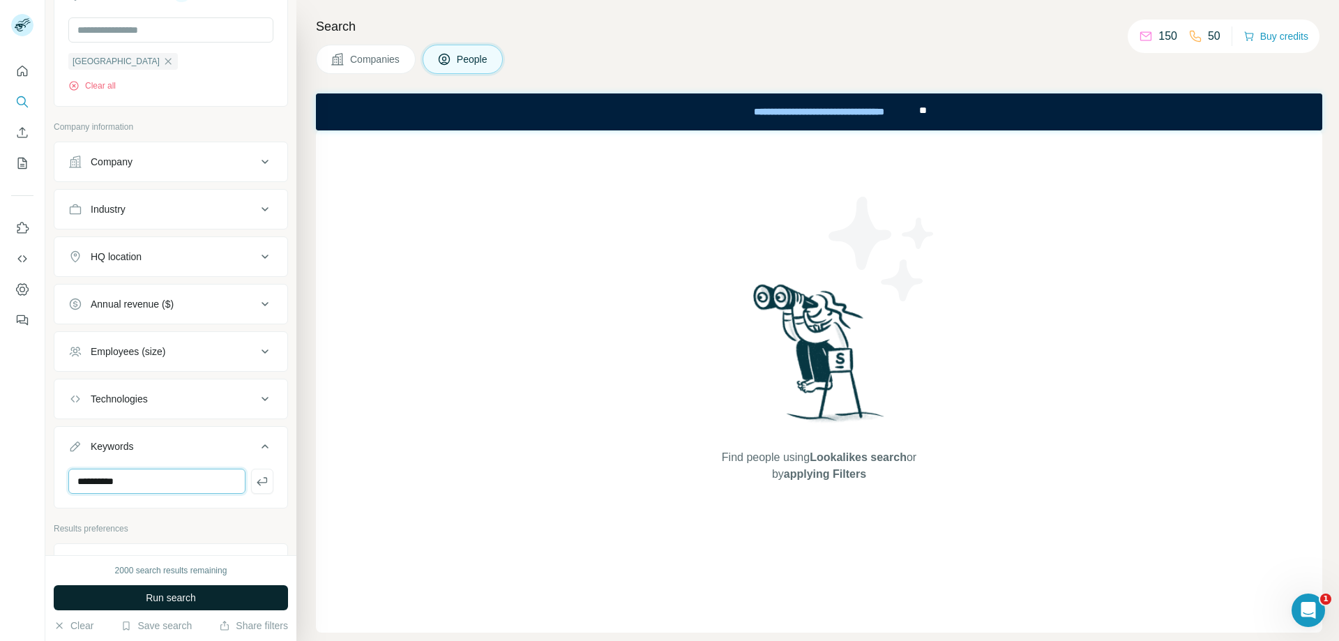
type input "**********"
click at [187, 604] on span "Run search" at bounding box center [171, 598] width 50 height 14
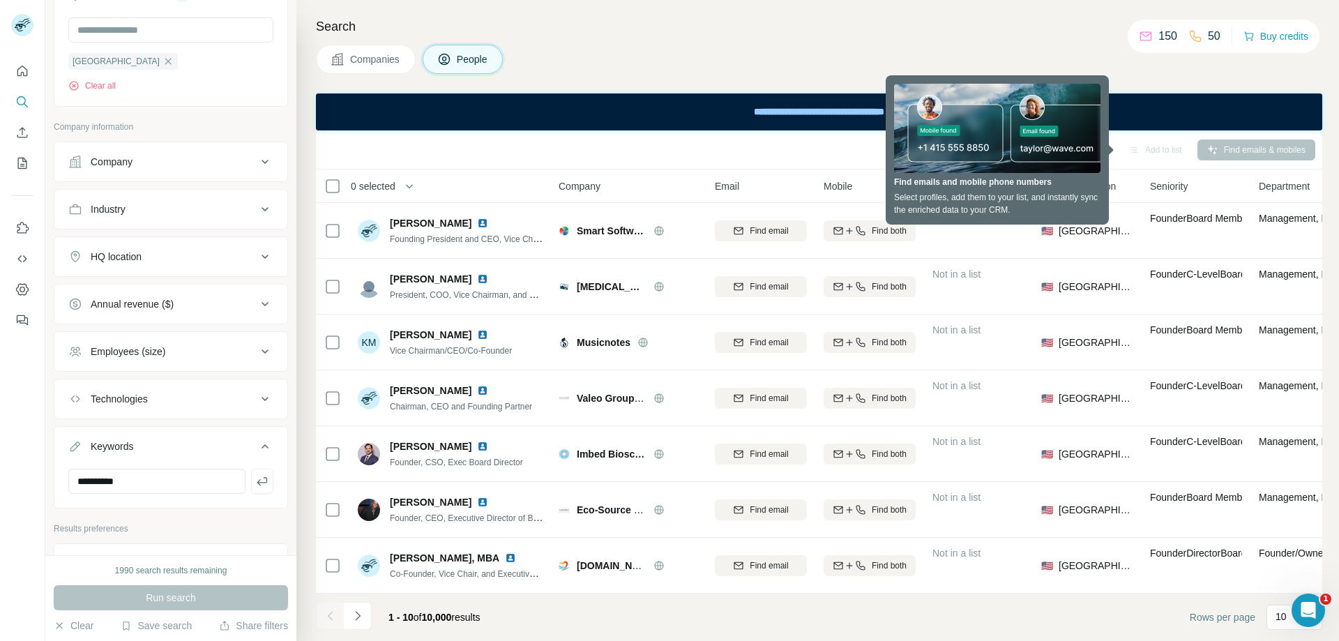
click at [589, 116] on div "**********" at bounding box center [819, 111] width 1006 height 37
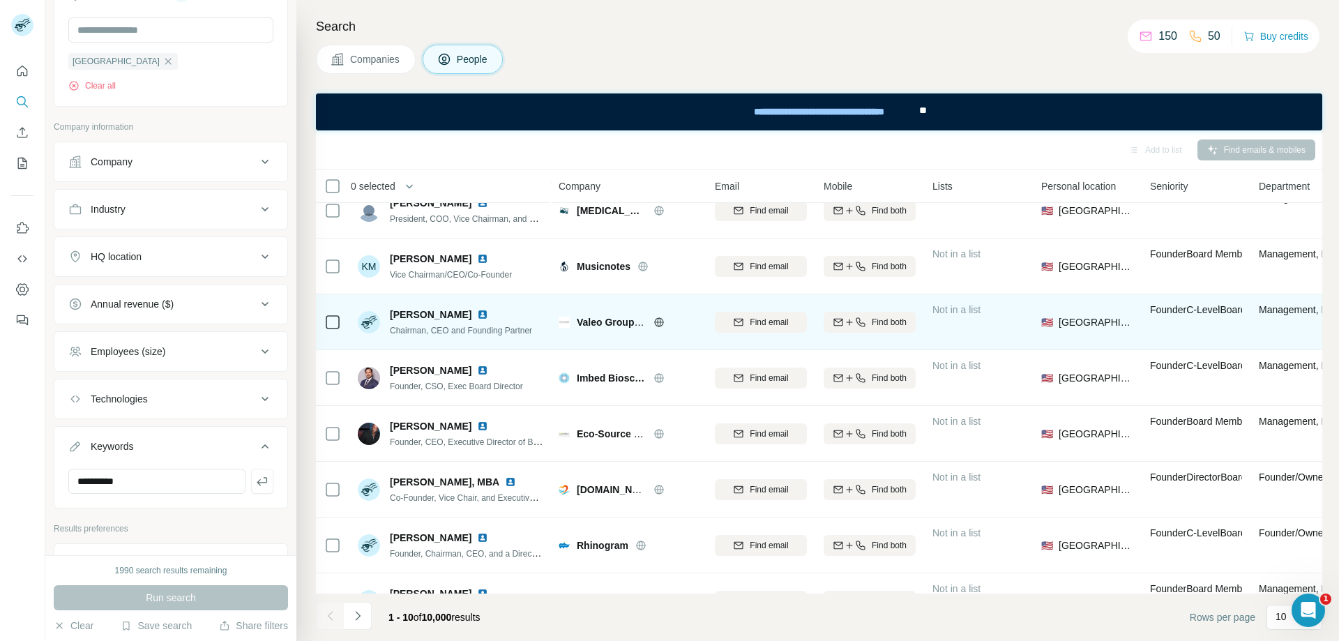
scroll to position [178, 0]
